Goal: Find specific page/section: Find specific page/section

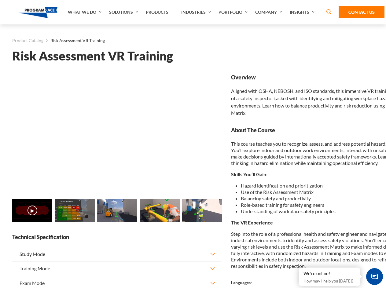
click at [124, 12] on link "Solutions" at bounding box center [124, 12] width 37 height 24
click at [0, 0] on div "AI & Computer Vision Solutions Computer Vision Quality Control AI tools for fas…" at bounding box center [0, 0] width 0 height 0
click at [0, 0] on div "AI & Computer Vision Solutions Virtual Training Solutions Virtual Tour Solution…" at bounding box center [0, 0] width 0 height 0
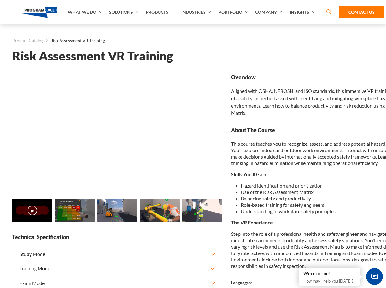
click at [0, 0] on div "AI & Computer Vision Solutions Virtual Training Solutions Virtual Tour Solution…" at bounding box center [0, 0] width 0 height 0
click at [0, 0] on div "AI & Computer Vision Solutions Computer Vision Quality Control AI tools for fas…" at bounding box center [0, 0] width 0 height 0
